Goal: Task Accomplishment & Management: Manage account settings

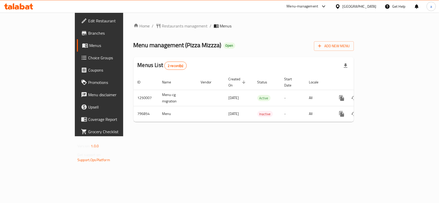
click at [77, 53] on link "Choice Groups" at bounding box center [112, 58] width 71 height 12
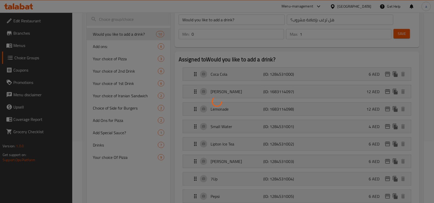
scroll to position [64, 0]
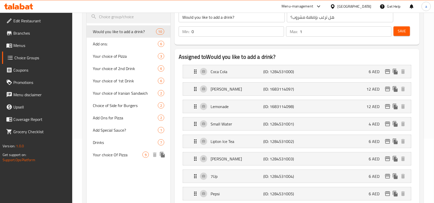
click at [114, 156] on span "Your choice Of Pizza" at bounding box center [118, 155] width 50 height 6
type input "Your choice Of Pizza"
type input "اختيارك من بيتزا"
type input "1"
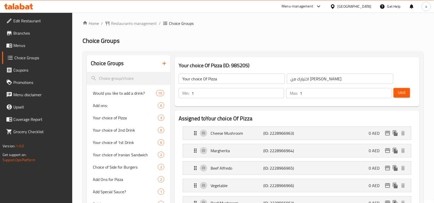
scroll to position [0, 0]
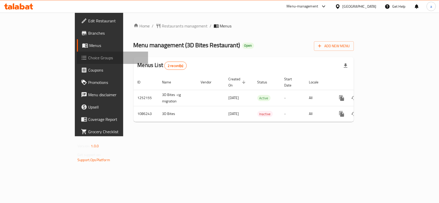
click at [88, 57] on span "Choice Groups" at bounding box center [116, 58] width 56 height 6
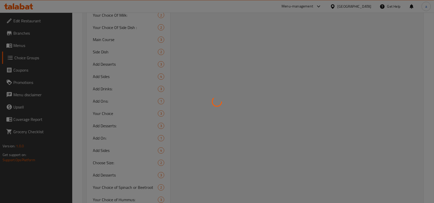
scroll to position [289, 0]
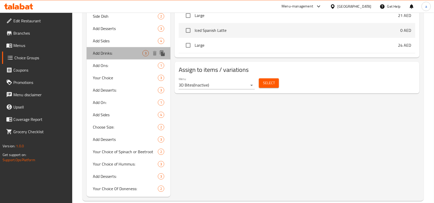
click at [107, 52] on span "Add Drinks:" at bounding box center [118, 53] width 50 height 6
type input "Add Drinks:"
type input "أضف مشروبات:"
type input "3"
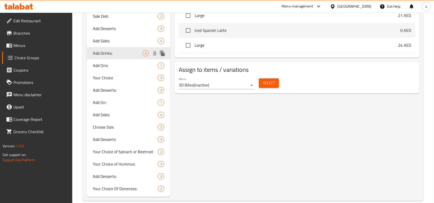
click at [107, 52] on span "Add Drinks:" at bounding box center [118, 53] width 50 height 6
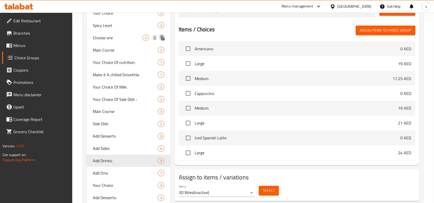
scroll to position [193, 0]
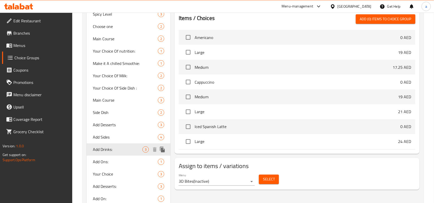
click at [106, 147] on span "Add Drinks:" at bounding box center [118, 150] width 50 height 6
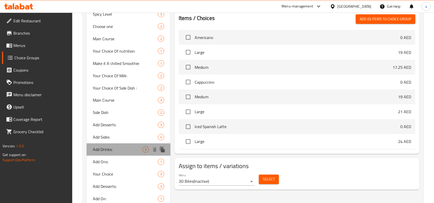
click at [106, 147] on span "Add Drinks:" at bounding box center [118, 150] width 50 height 6
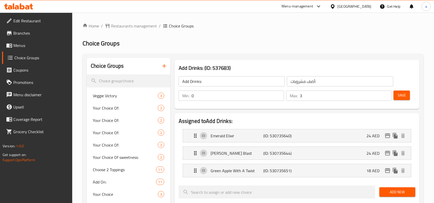
scroll to position [240, 0]
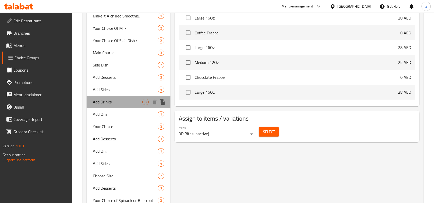
click at [132, 102] on span "Add Drinks:" at bounding box center [118, 102] width 50 height 6
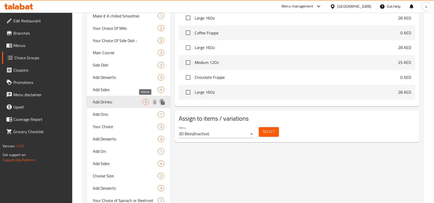
click at [146, 101] on span "3" at bounding box center [146, 102] width 6 height 5
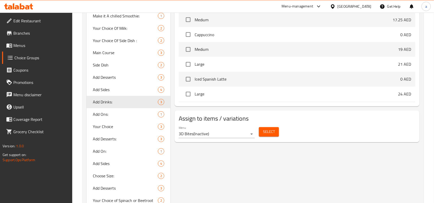
scroll to position [0, 0]
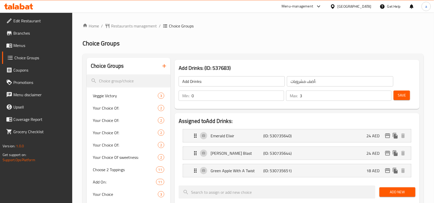
click at [216, 79] on input "Add Drinks:" at bounding box center [232, 81] width 106 height 10
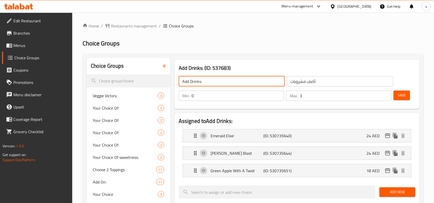
click at [197, 102] on div "Min: 0 ​ Max: 3 ​" at bounding box center [284, 96] width 217 height 14
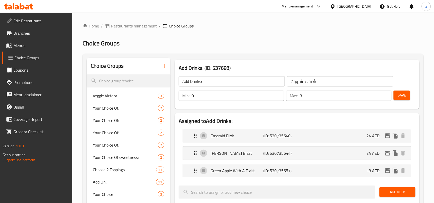
click at [187, 111] on div "Add Drinks: (ID: 537683) Add Drinks: ​ أضف مشروبات: ​ Min: 0 ​ Max: 3 ​ Save" at bounding box center [296, 84] width 249 height 53
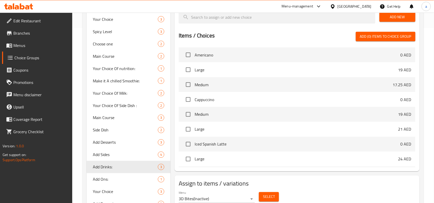
scroll to position [193, 0]
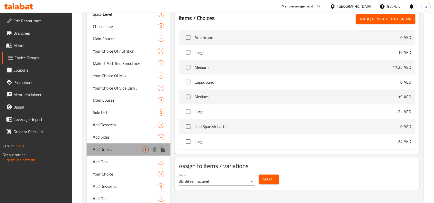
click at [103, 151] on span "Add Drinks:" at bounding box center [118, 150] width 50 height 6
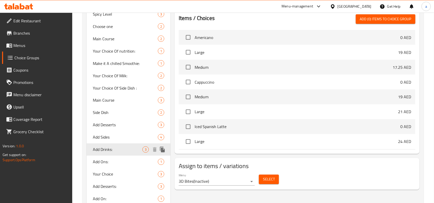
click at [103, 151] on span "Add Drinks:" at bounding box center [118, 150] width 50 height 6
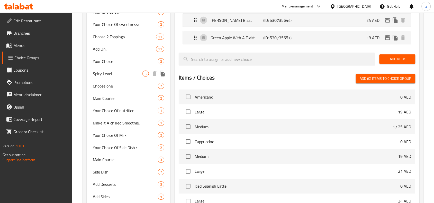
scroll to position [168, 0]
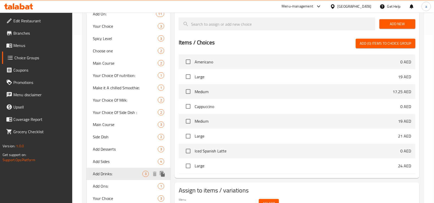
click at [104, 175] on span "Add Drinks:" at bounding box center [118, 174] width 50 height 6
click at [103, 175] on span "Add Drinks:" at bounding box center [118, 174] width 50 height 6
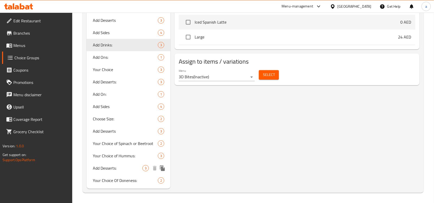
scroll to position [297, 0]
click at [110, 166] on span "Add Desserts:" at bounding box center [118, 169] width 50 height 6
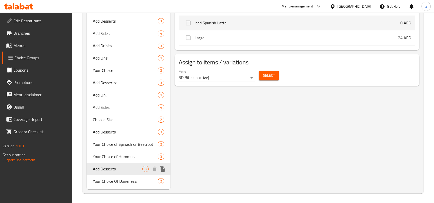
type input "Add Desserts:"
type input "أضف حلويات:"
click at [110, 166] on span "Add Desserts:" at bounding box center [118, 169] width 50 height 6
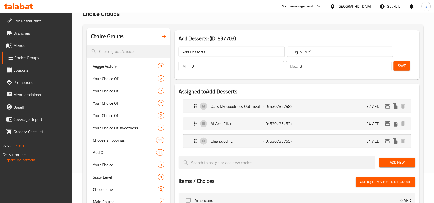
scroll to position [8, 0]
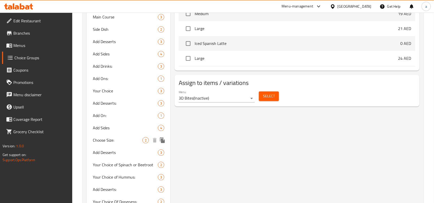
scroll to position [297, 0]
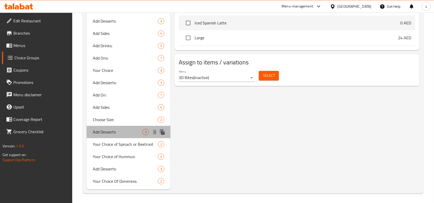
click at [103, 127] on div "Add Desserts 3" at bounding box center [129, 132] width 84 height 12
type input "Add Desserts"
type input "أضف حلويات"
type input "3"
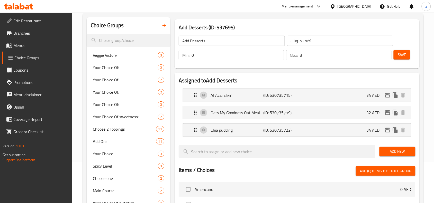
scroll to position [40, 0]
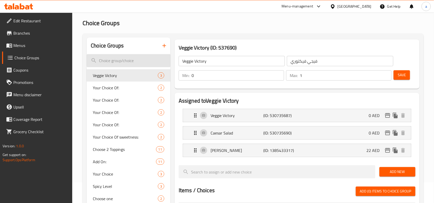
scroll to position [32, 0]
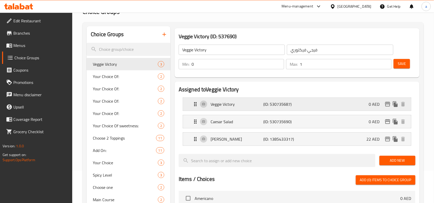
click at [229, 105] on p "Veggie Victory" at bounding box center [236, 104] width 53 height 6
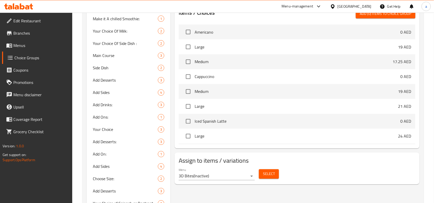
scroll to position [257, 0]
